Goal: Task Accomplishment & Management: Complete application form

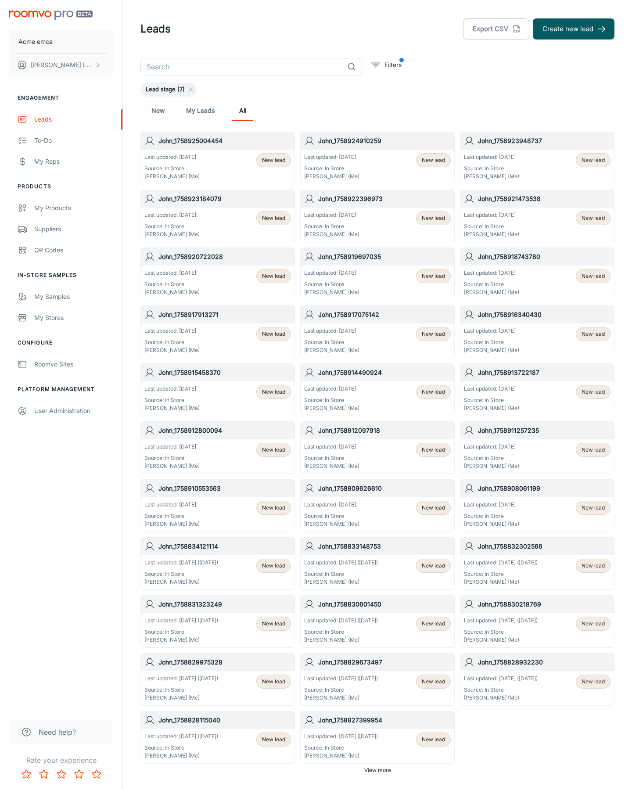
click at [573, 29] on button "Create new lead" at bounding box center [574, 28] width 82 height 21
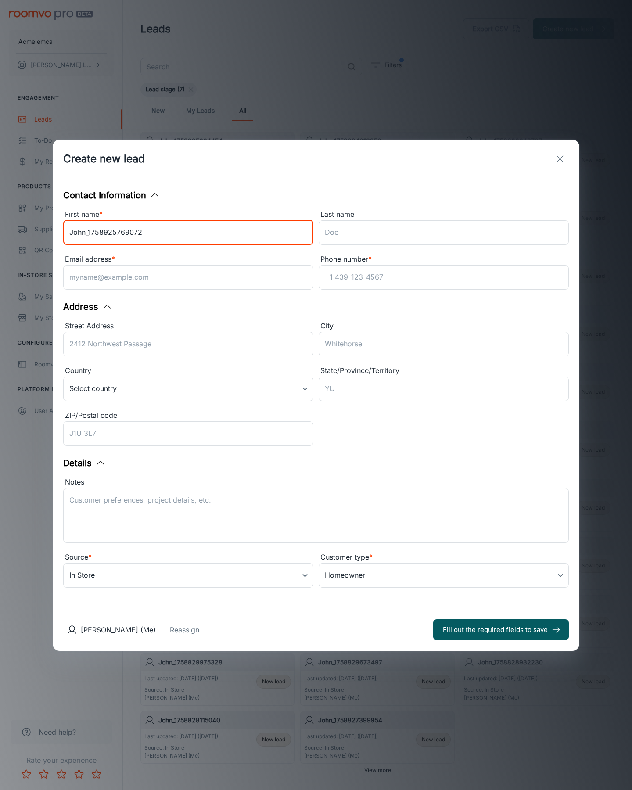
type input "John_1758925769072"
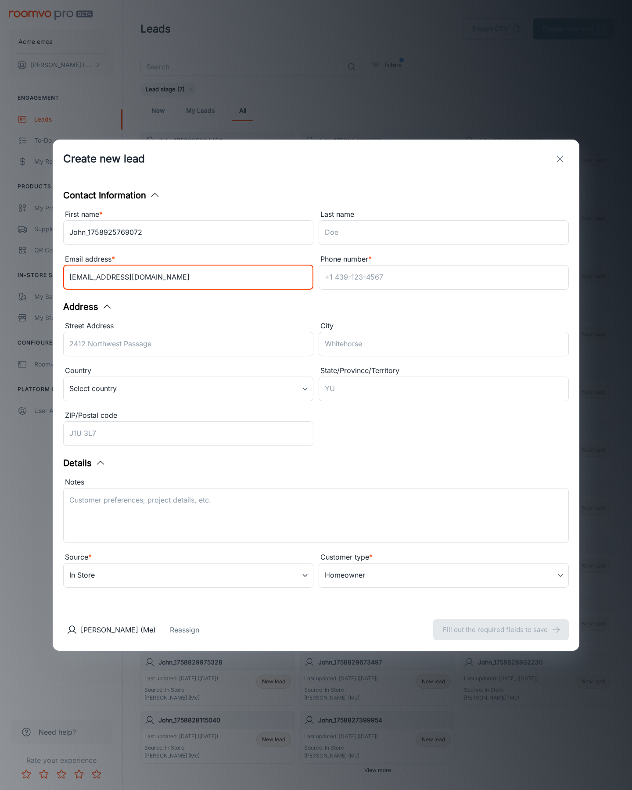
type input "[EMAIL_ADDRESS][DOMAIN_NAME]"
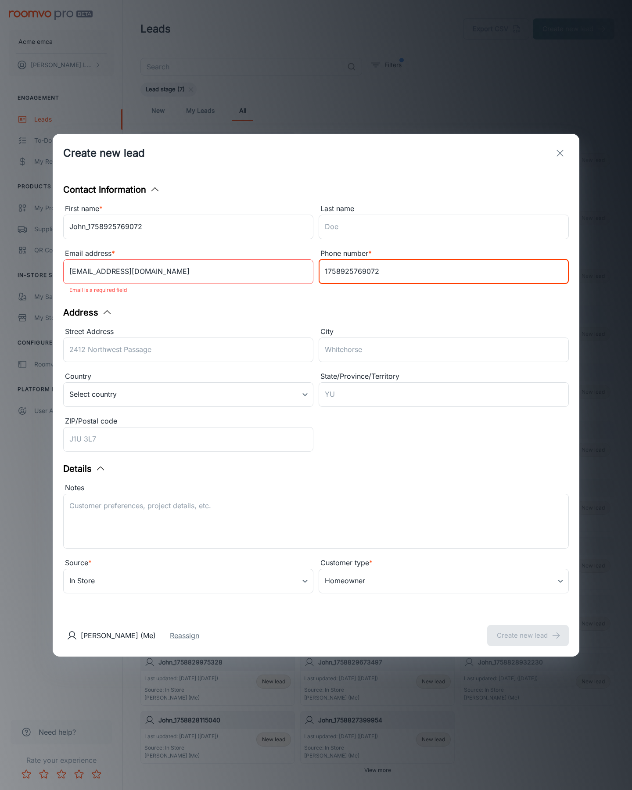
type input "1758925769072"
click at [528, 629] on button "Create new lead" at bounding box center [528, 635] width 82 height 21
